Goal: Information Seeking & Learning: Learn about a topic

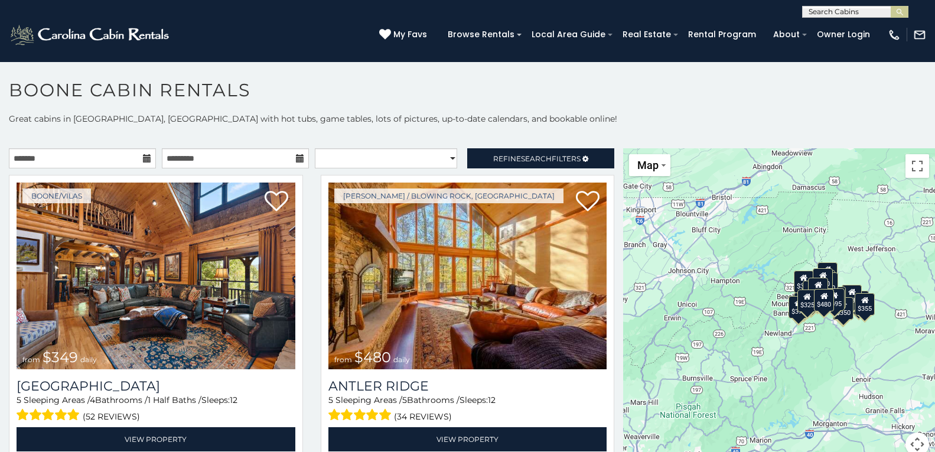
scroll to position [6, 0]
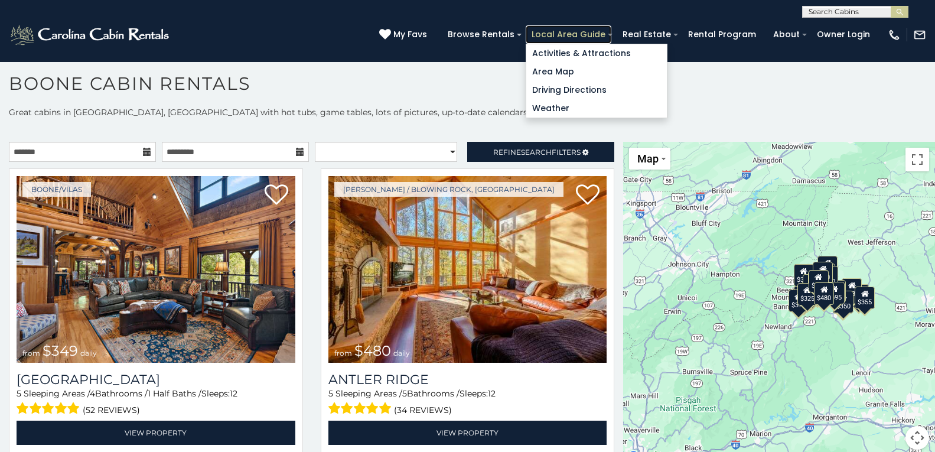
click at [528, 28] on link "Local Area Guide" at bounding box center [569, 34] width 86 height 18
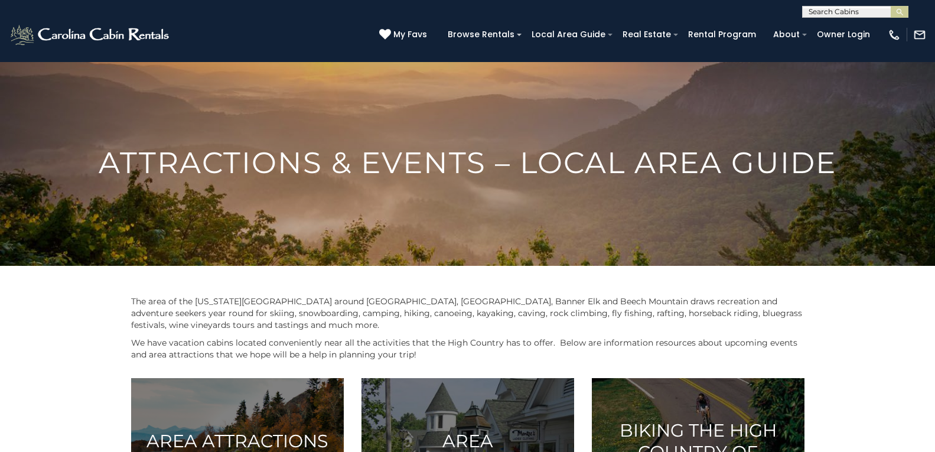
scroll to position [25, 15]
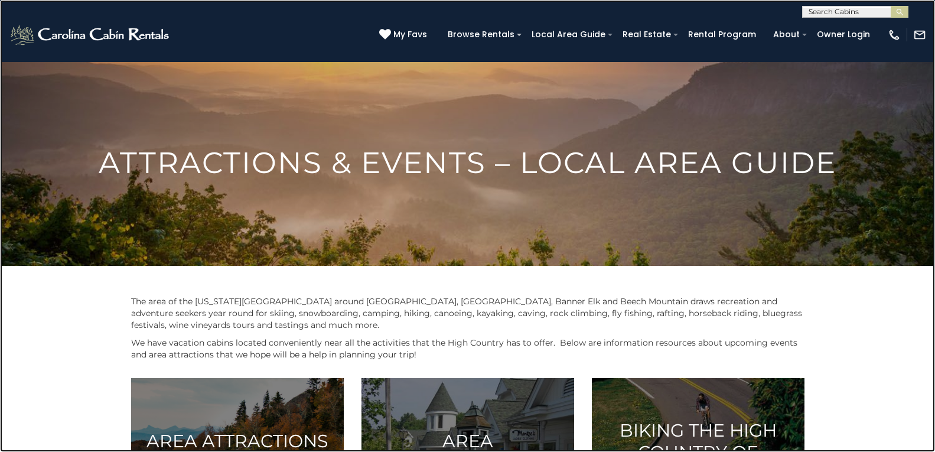
click at [190, 121] on link at bounding box center [467, 226] width 935 height 452
